Goal: Task Accomplishment & Management: Manage account settings

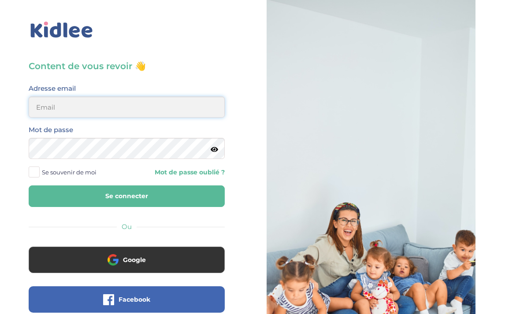
type input "[EMAIL_ADDRESS][DOMAIN_NAME]"
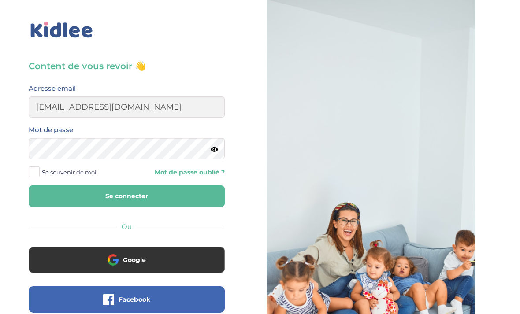
click at [127, 196] on button "Se connecter" at bounding box center [127, 197] width 196 height 22
click at [187, 200] on button "Se connecter" at bounding box center [127, 197] width 196 height 22
click at [185, 193] on button "Se connecter" at bounding box center [127, 197] width 196 height 22
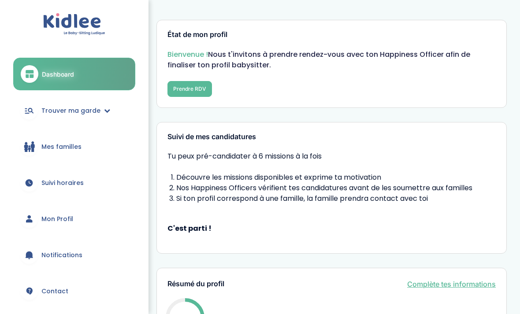
click at [203, 87] on button "Prendre RDV" at bounding box center [190, 89] width 45 height 16
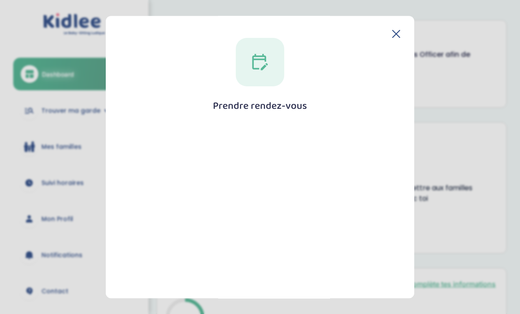
click at [288, 60] on div "Prendre rendez-vous Fermer" at bounding box center [260, 244] width 280 height 412
click at [269, 70] on div at bounding box center [260, 62] width 48 height 48
click at [257, 101] on h1 "Prendre rendez-vous" at bounding box center [260, 106] width 94 height 11
click at [399, 30] on icon at bounding box center [396, 34] width 8 height 8
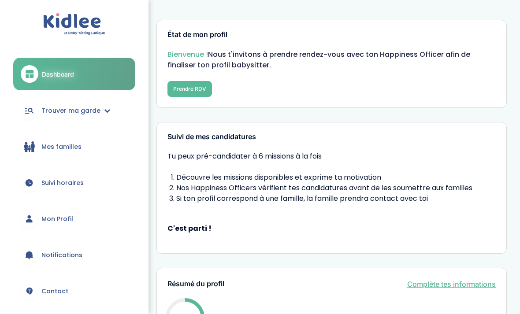
click at [395, 26] on div "État de mon profil Bienvenue ! Nous t'invitons à prendre rendez-vous avec ton H…" at bounding box center [331, 64] width 350 height 88
